Goal: Task Accomplishment & Management: Manage account settings

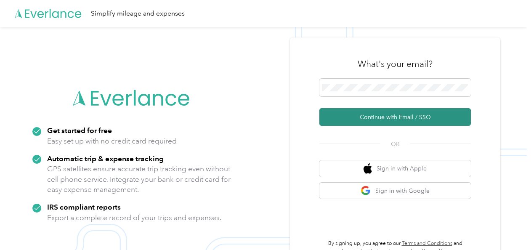
click at [377, 116] on button "Continue with Email / SSO" at bounding box center [394, 117] width 151 height 18
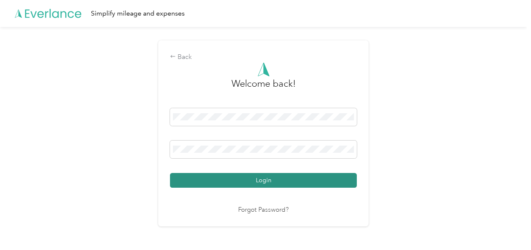
click at [265, 177] on button "Login" at bounding box center [263, 180] width 187 height 15
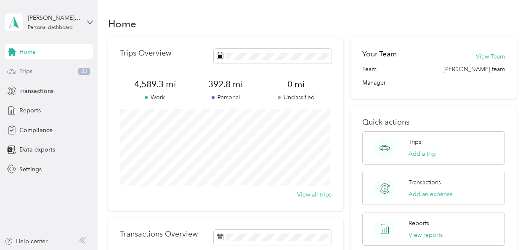
click at [26, 73] on span "Trips" at bounding box center [25, 71] width 13 height 9
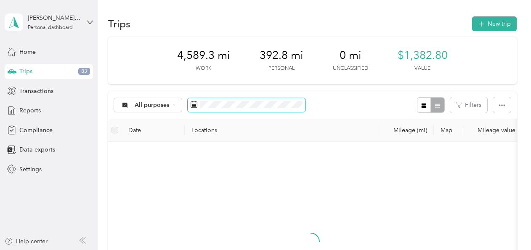
click at [194, 103] on icon at bounding box center [194, 103] width 6 height 0
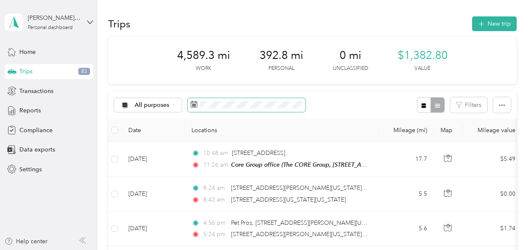
click at [195, 105] on rect at bounding box center [195, 105] width 1 height 1
click at [234, 110] on span at bounding box center [247, 105] width 118 height 14
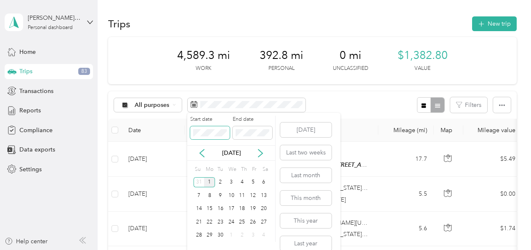
click at [214, 138] on span at bounding box center [210, 132] width 40 height 13
click at [202, 150] on icon at bounding box center [202, 153] width 8 height 8
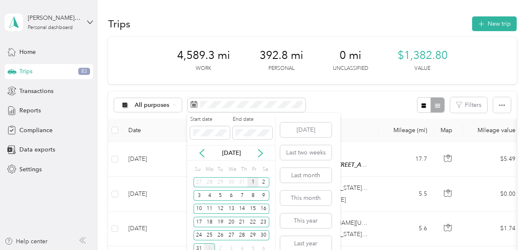
click at [253, 183] on div "1" at bounding box center [252, 182] width 11 height 11
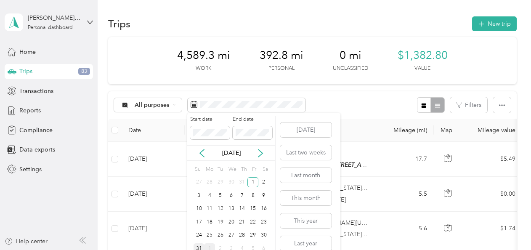
click at [200, 246] on div "31" at bounding box center [198, 248] width 11 height 11
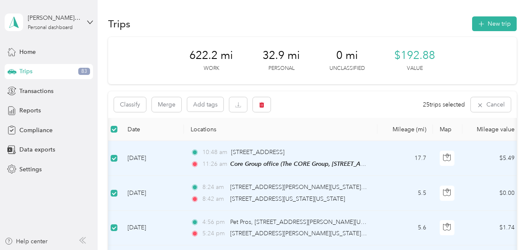
click at [357, 104] on div "Classify Merge Add tags 25 trips selected Cancel" at bounding box center [312, 104] width 408 height 26
click at [502, 104] on button "Cancel" at bounding box center [491, 104] width 40 height 15
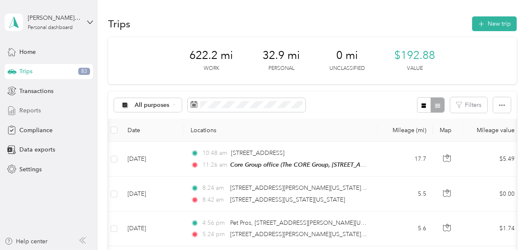
click at [38, 114] on span "Reports" at bounding box center [29, 110] width 21 height 9
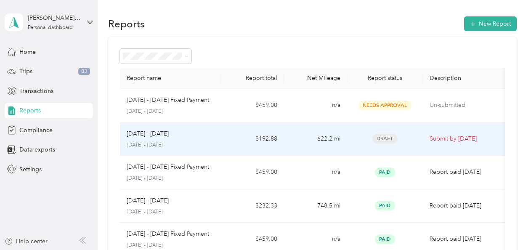
click at [170, 141] on p "August 1 - 31, 2025" at bounding box center [170, 145] width 87 height 8
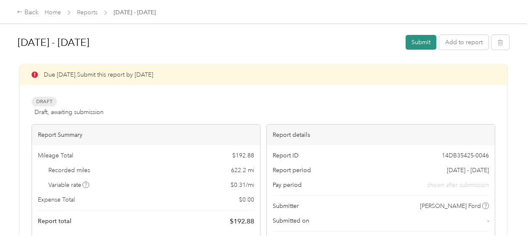
click at [421, 42] on button "Submit" at bounding box center [420, 42] width 31 height 15
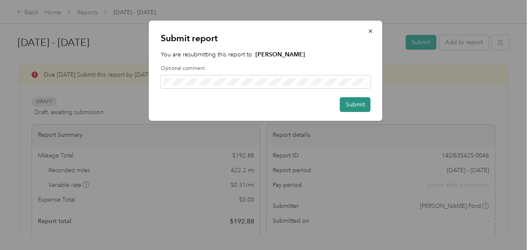
click at [354, 106] on button "Submit" at bounding box center [355, 104] width 31 height 15
